Goal: Subscribe to service/newsletter

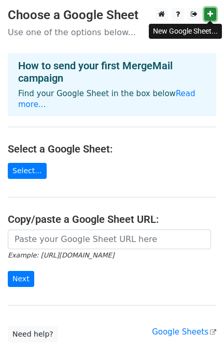
click at [212, 9] on link at bounding box center [210, 14] width 12 height 13
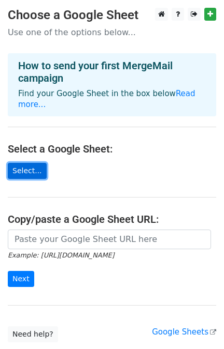
click at [24, 163] on link "Select..." at bounding box center [27, 171] width 39 height 16
